Goal: Find specific page/section: Find specific page/section

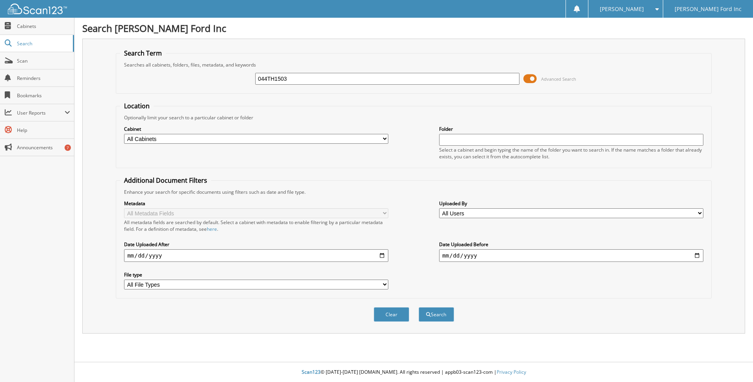
type input "044TH1503"
click at [419, 307] on button "Search" at bounding box center [436, 314] width 35 height 15
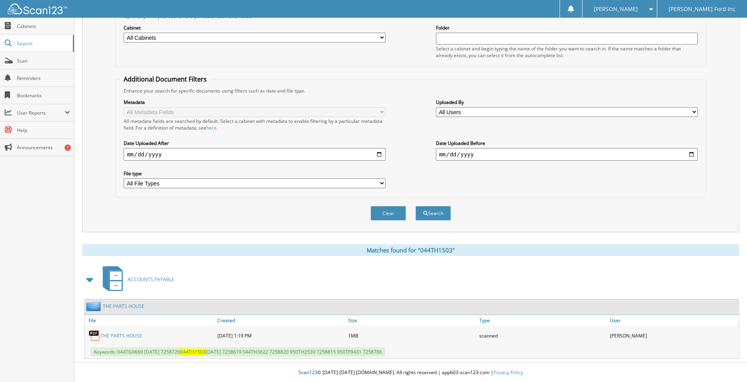
scroll to position [102, 0]
click at [126, 332] on link "THE PARTS HOUSE" at bounding box center [121, 335] width 42 height 7
